Goal: Task Accomplishment & Management: Complete application form

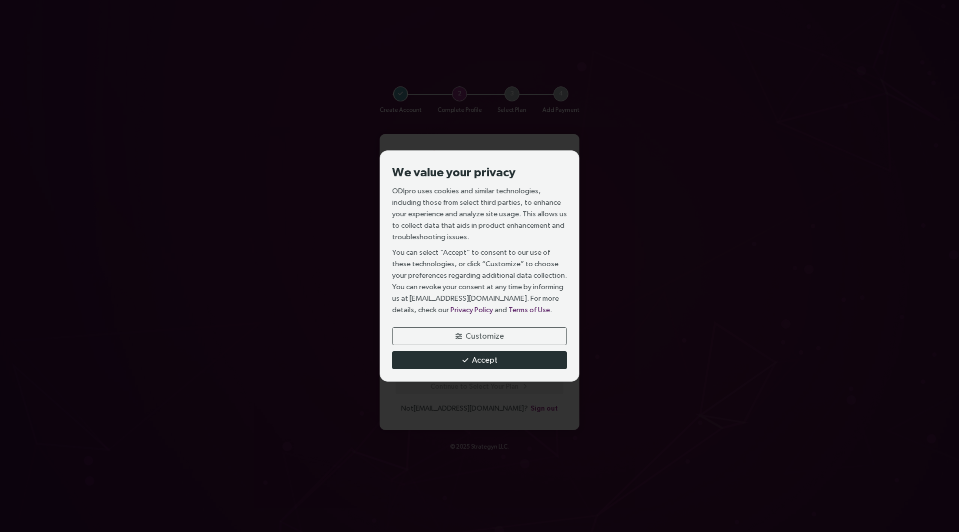
click at [464, 363] on icon "button" at bounding box center [464, 360] width 5 height 6
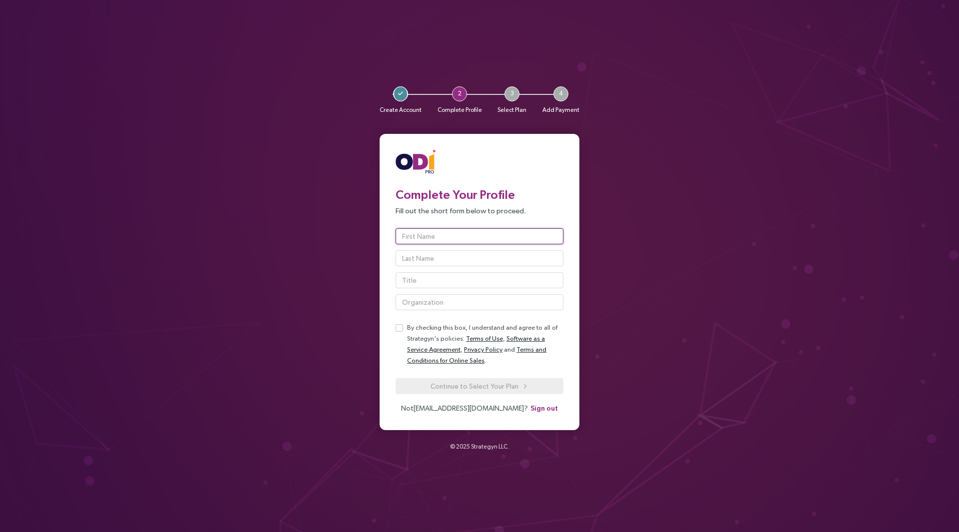
click at [460, 237] on input "text" at bounding box center [479, 236] width 168 height 16
type input "Nick"
type input "Duffill"
type input "B"
type input "Technical Consultant"
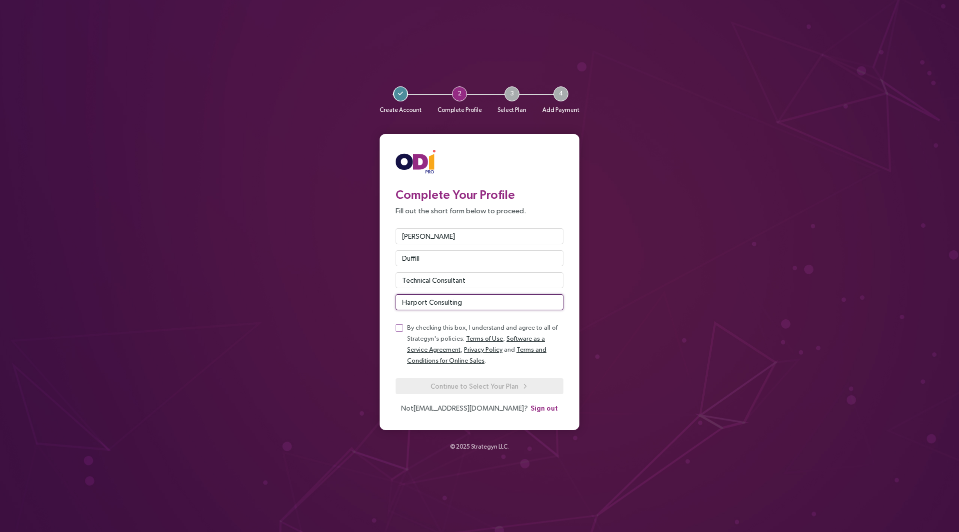
type input "Harport Consulting"
click at [492, 386] on span "Continue to Select Your Plan" at bounding box center [474, 385] width 88 height 11
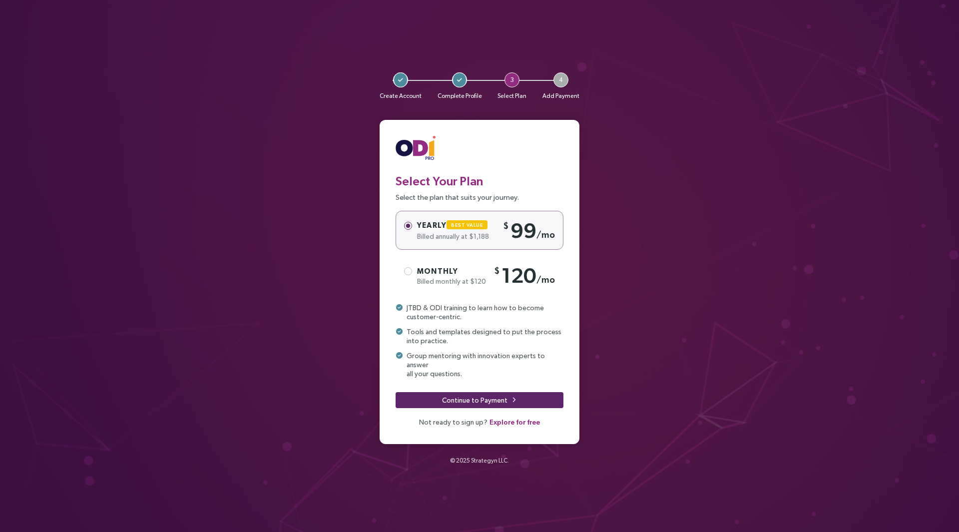
click at [522, 417] on span "Explore for free" at bounding box center [514, 421] width 50 height 11
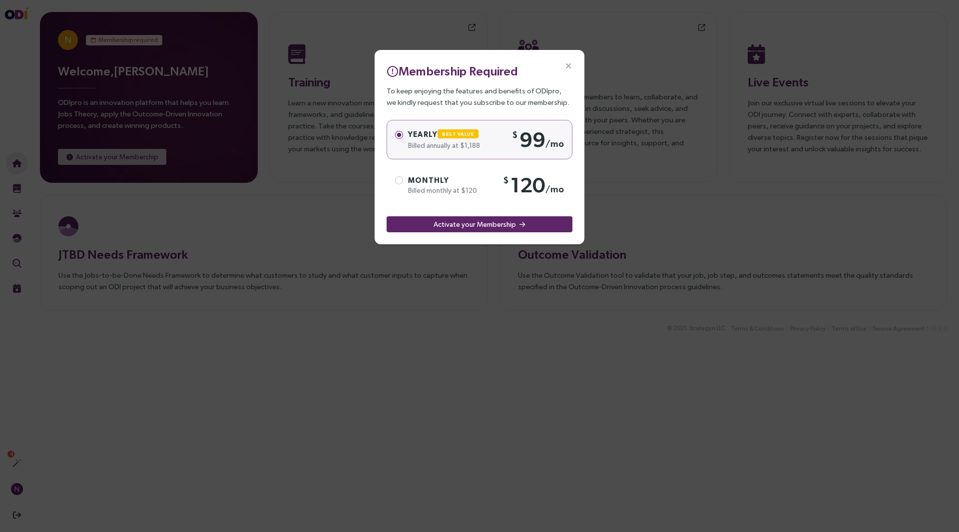
click at [569, 67] on icon "Close" at bounding box center [568, 66] width 9 height 9
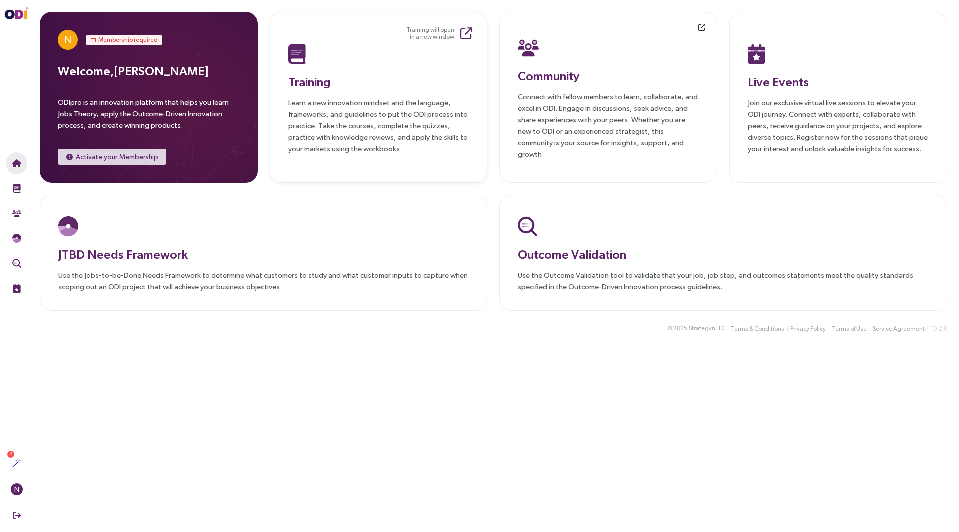
click at [311, 80] on h3 "Training" at bounding box center [378, 82] width 181 height 18
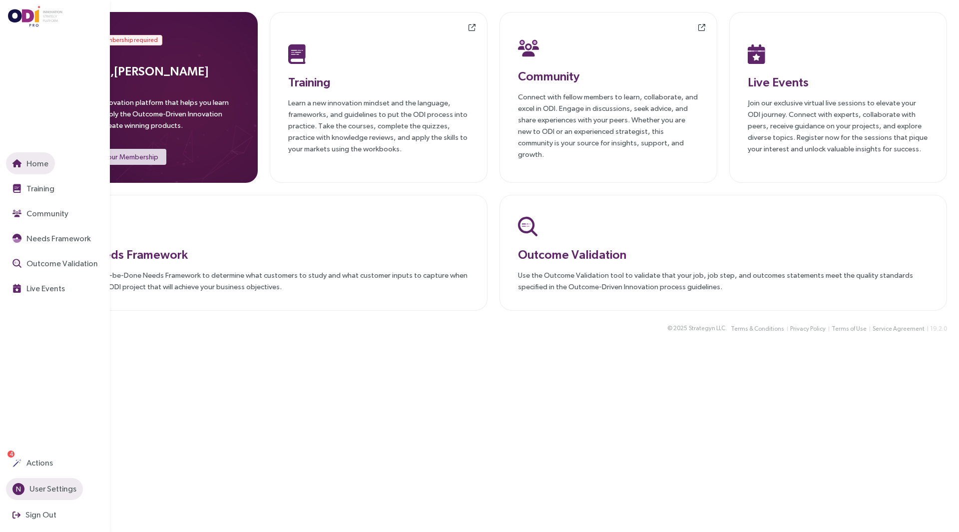
click at [44, 489] on span "User Settings" at bounding box center [51, 488] width 49 height 12
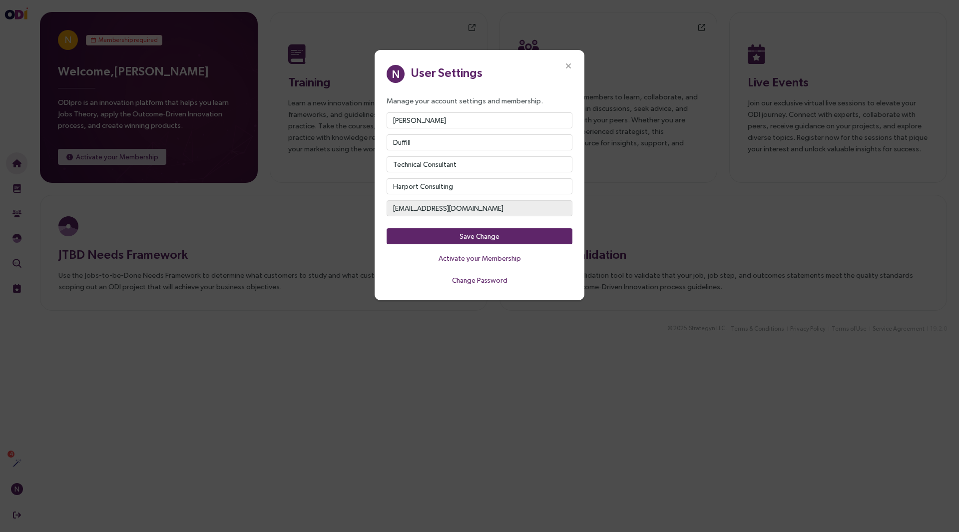
click at [570, 65] on icon "Close" at bounding box center [568, 66] width 9 height 9
